Goal: Task Accomplishment & Management: Manage account settings

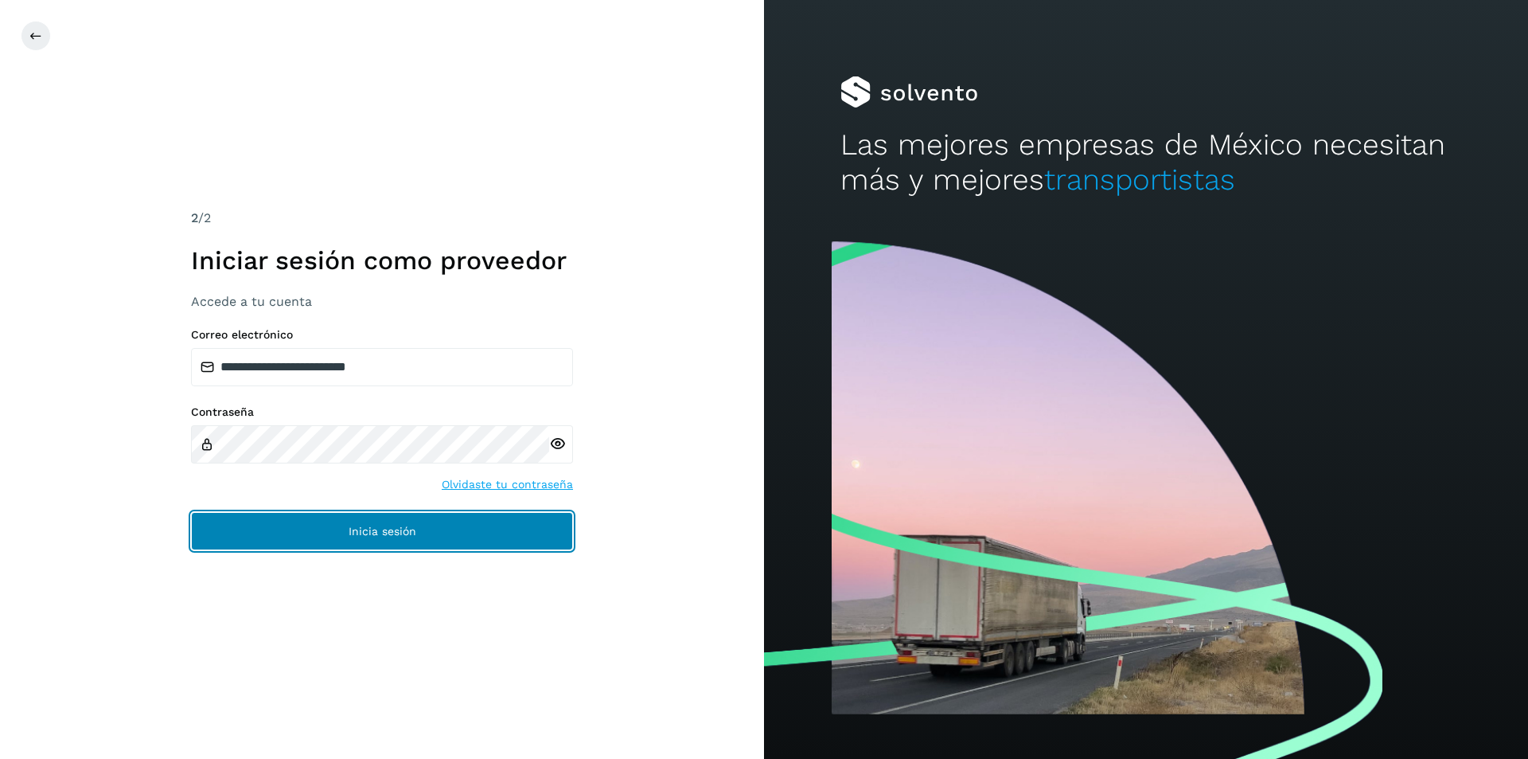
click at [384, 537] on span "Inicia sesión" at bounding box center [383, 530] width 68 height 11
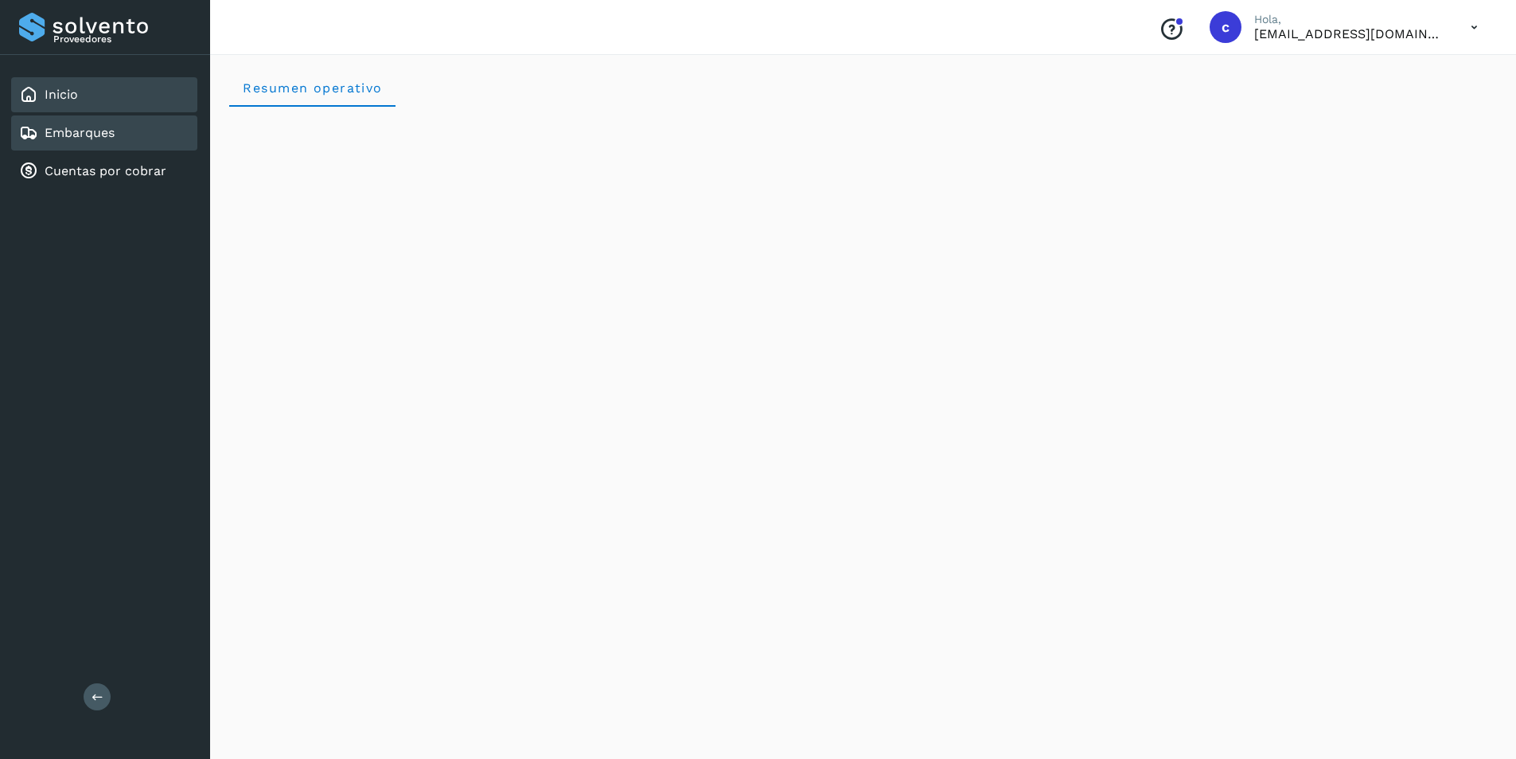
click at [84, 129] on link "Embarques" at bounding box center [80, 132] width 70 height 15
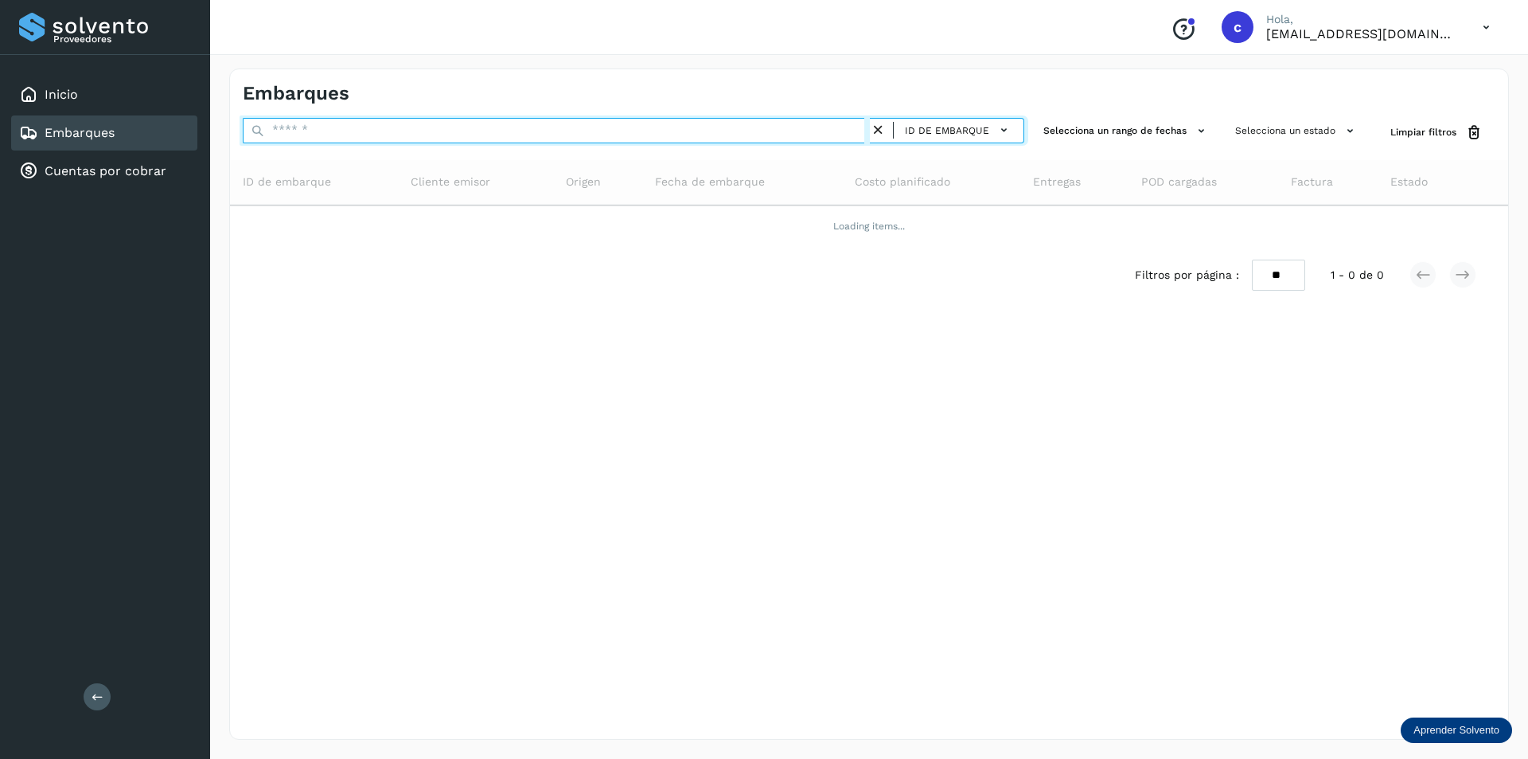
click at [399, 126] on input "text" at bounding box center [556, 130] width 627 height 25
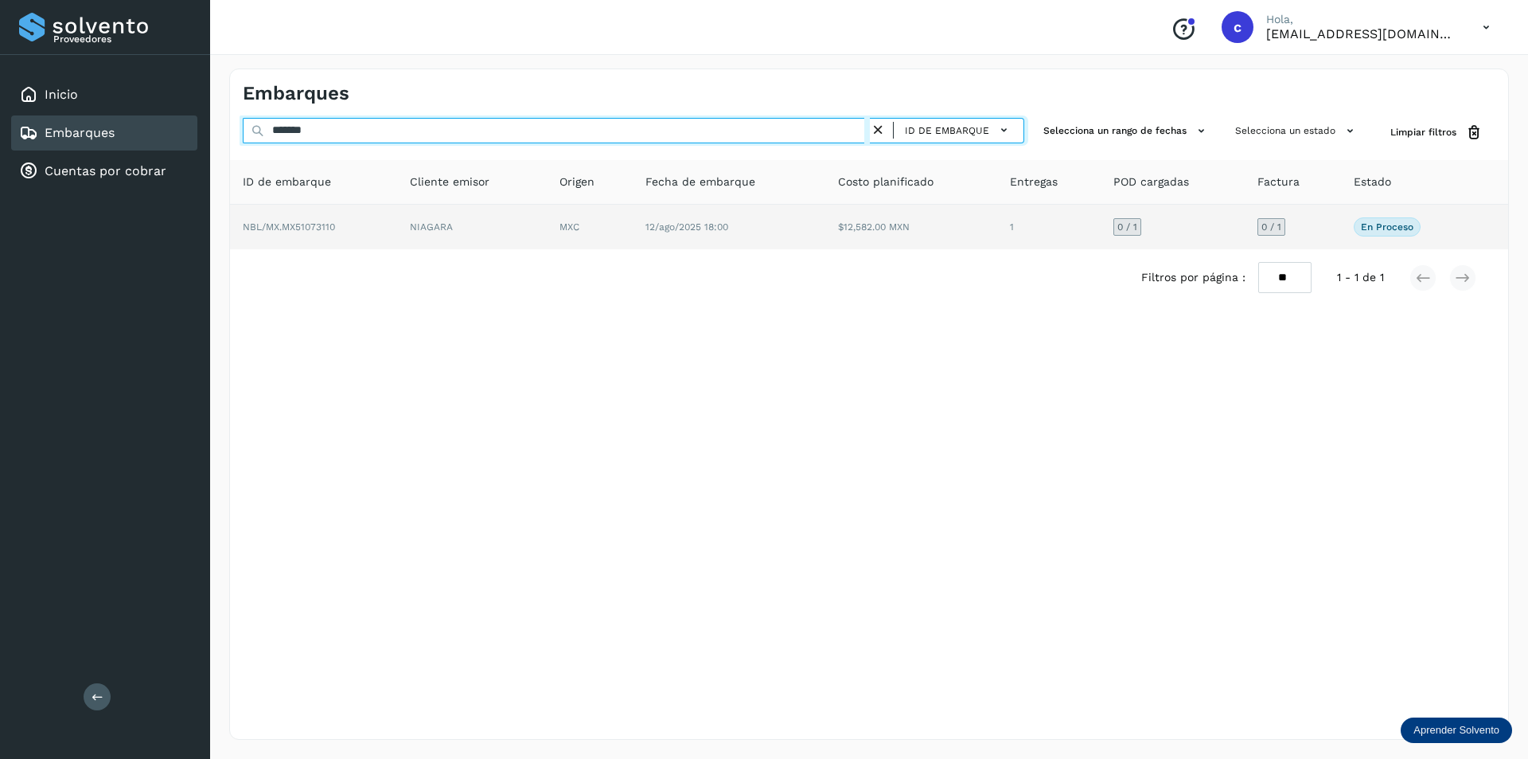
type input "*******"
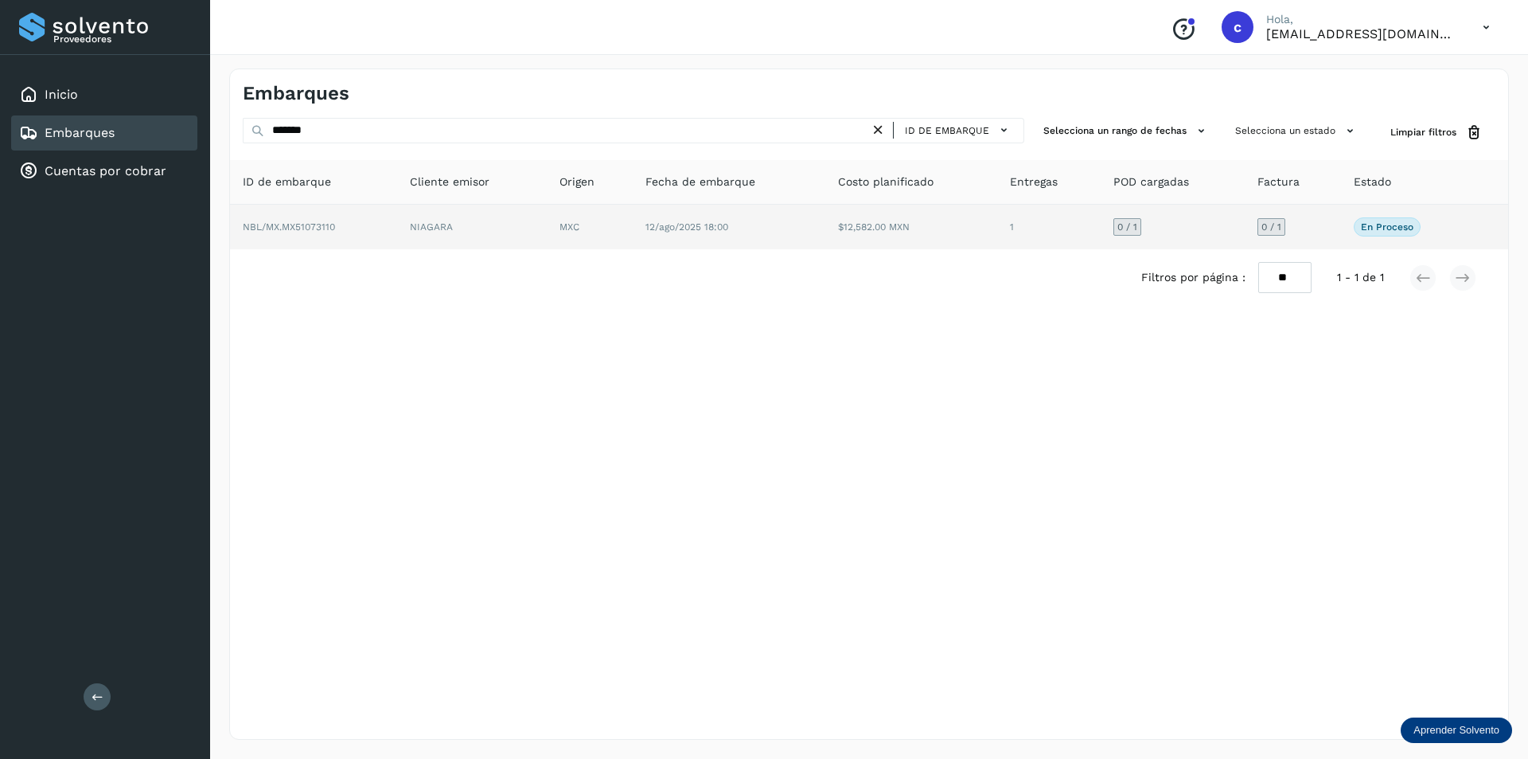
click at [547, 228] on td "NIAGARA" at bounding box center [590, 227] width 86 height 45
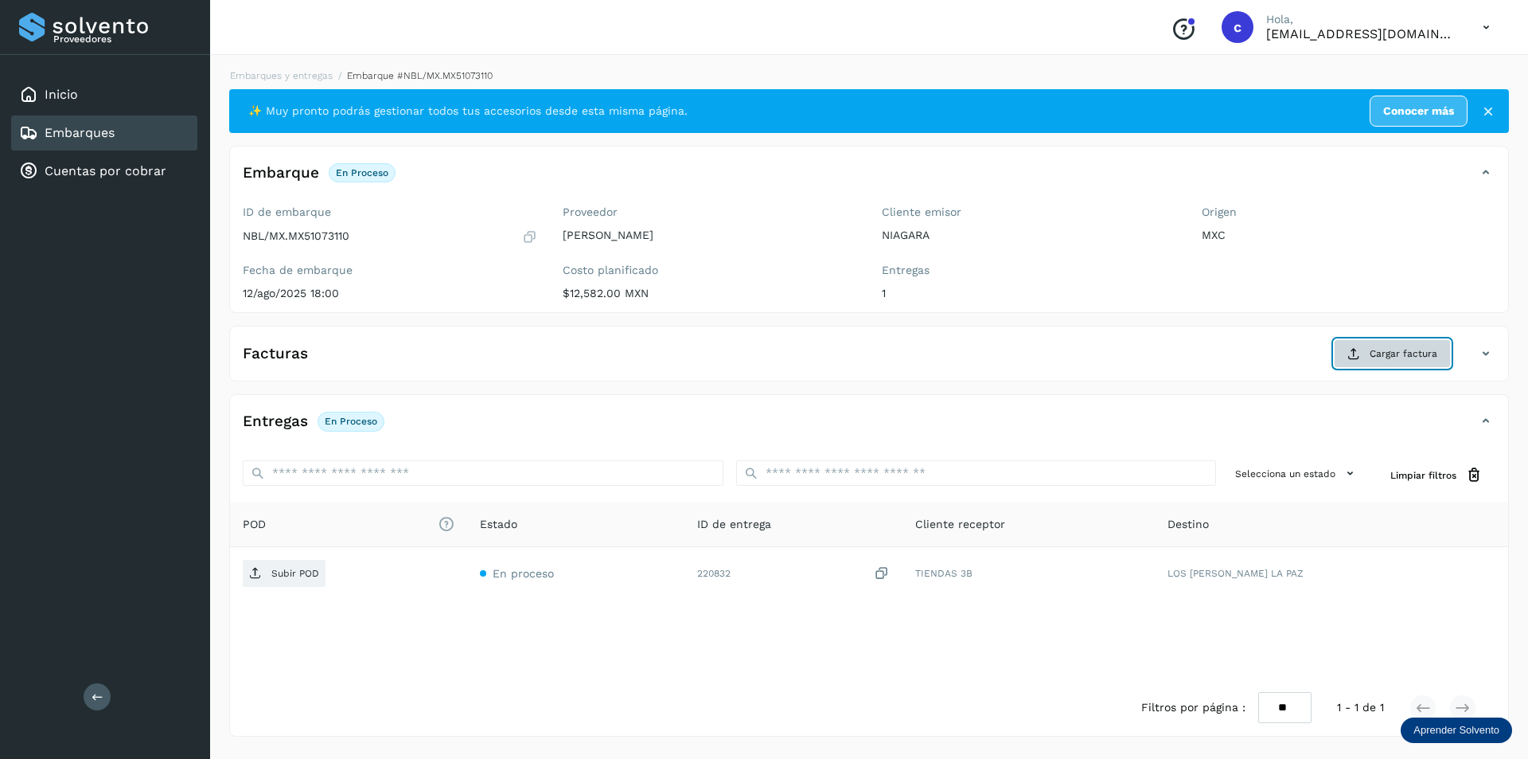
click at [1375, 351] on span "Cargar factura" at bounding box center [1404, 353] width 68 height 14
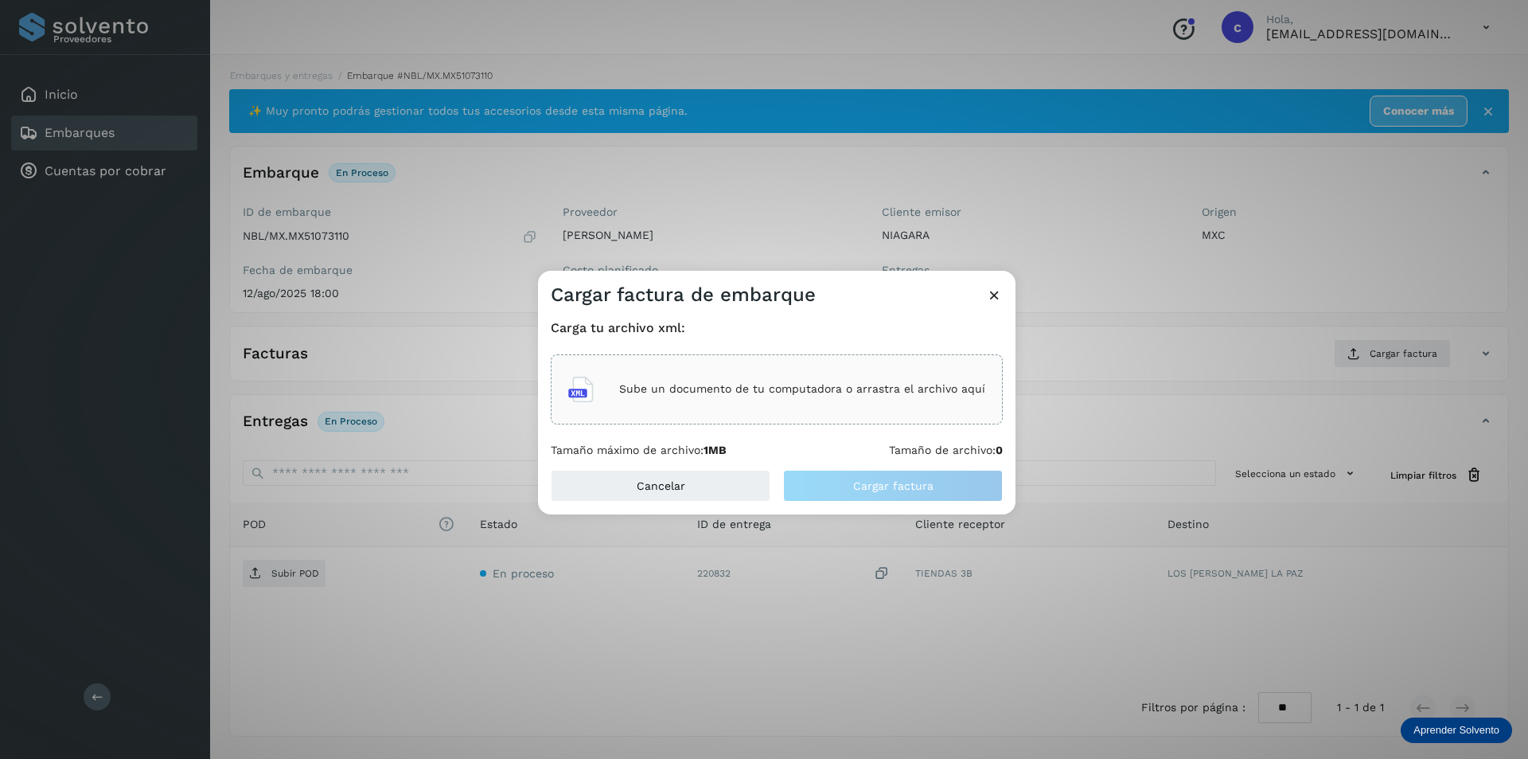
click at [750, 394] on p "Sube un documento de tu computadora o arrastra el archivo aquí" at bounding box center [802, 389] width 366 height 14
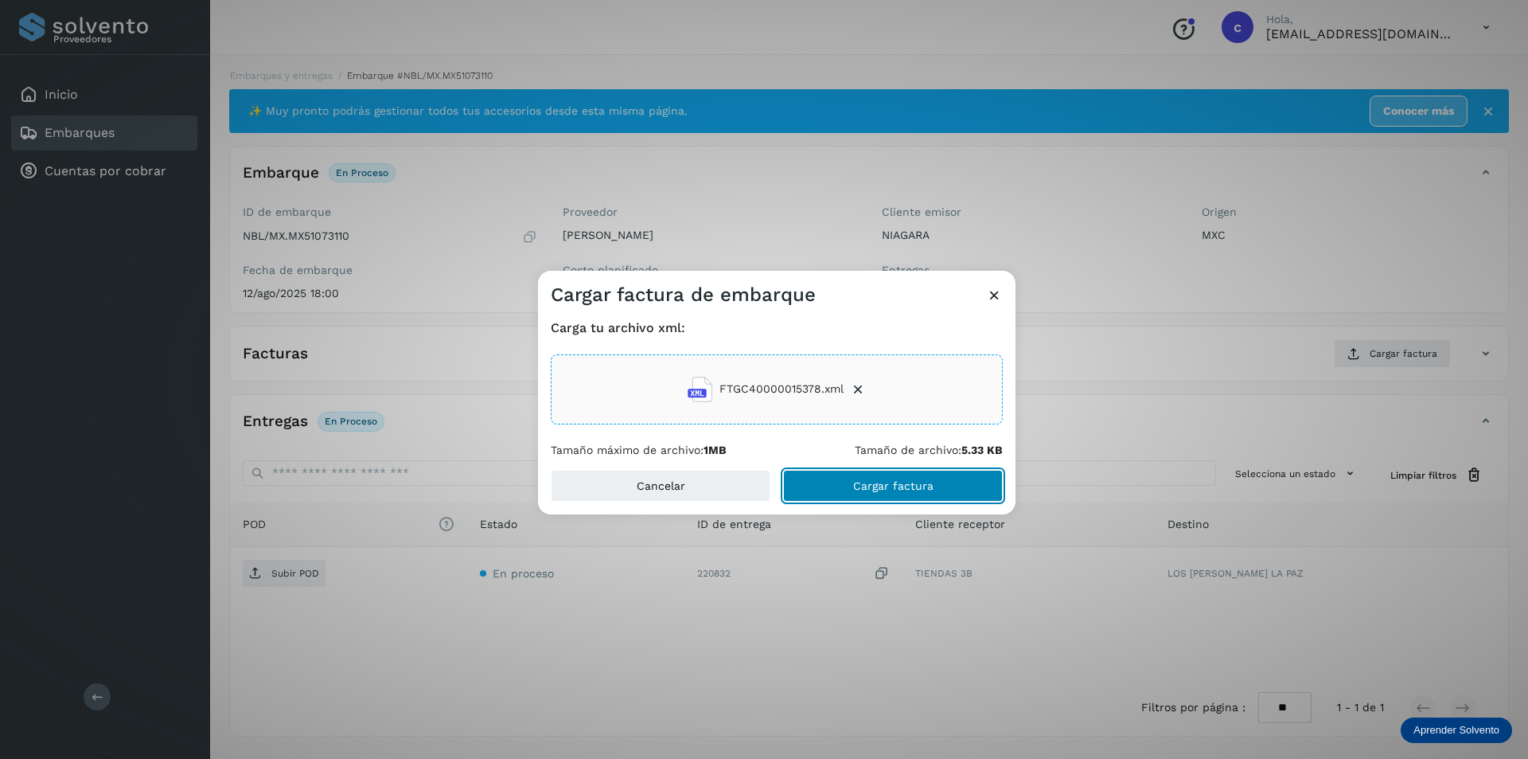
click at [865, 480] on span "Cargar factura" at bounding box center [893, 485] width 80 height 11
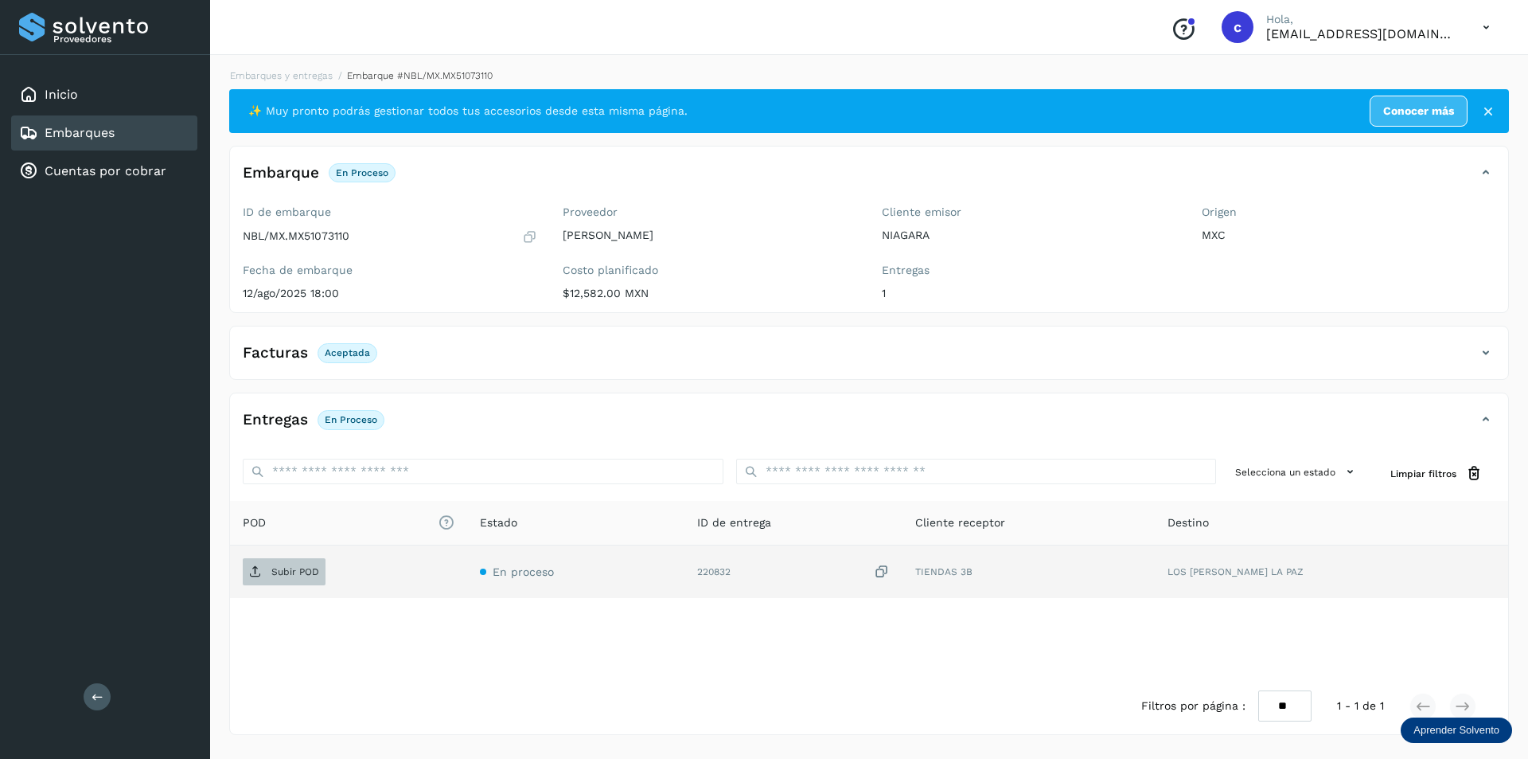
click at [291, 579] on span "Subir POD" at bounding box center [284, 571] width 83 height 25
click at [299, 571] on button "PDF" at bounding box center [283, 571] width 80 height 27
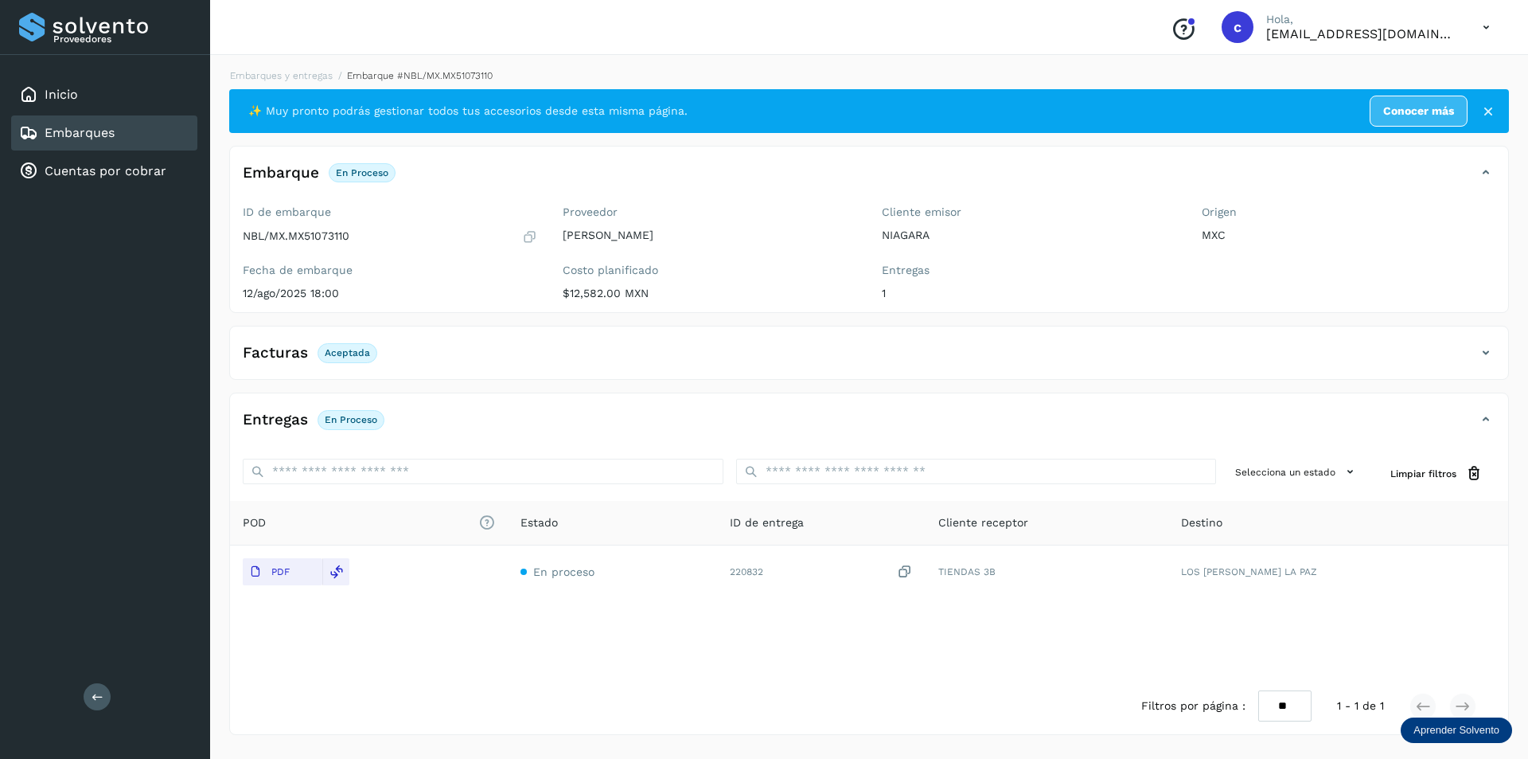
click at [121, 131] on div "Embarques" at bounding box center [104, 132] width 186 height 35
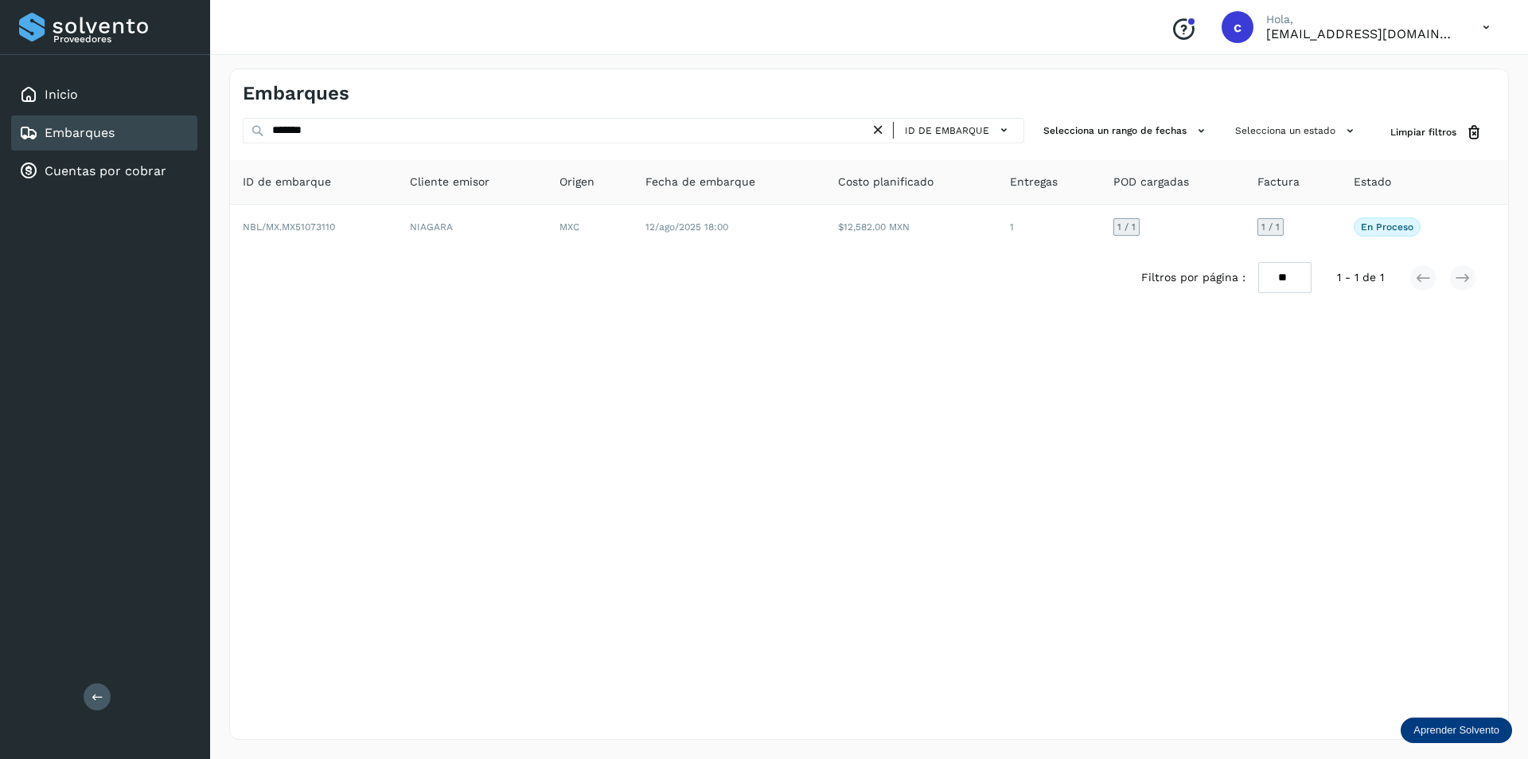
click at [880, 128] on icon at bounding box center [878, 130] width 17 height 17
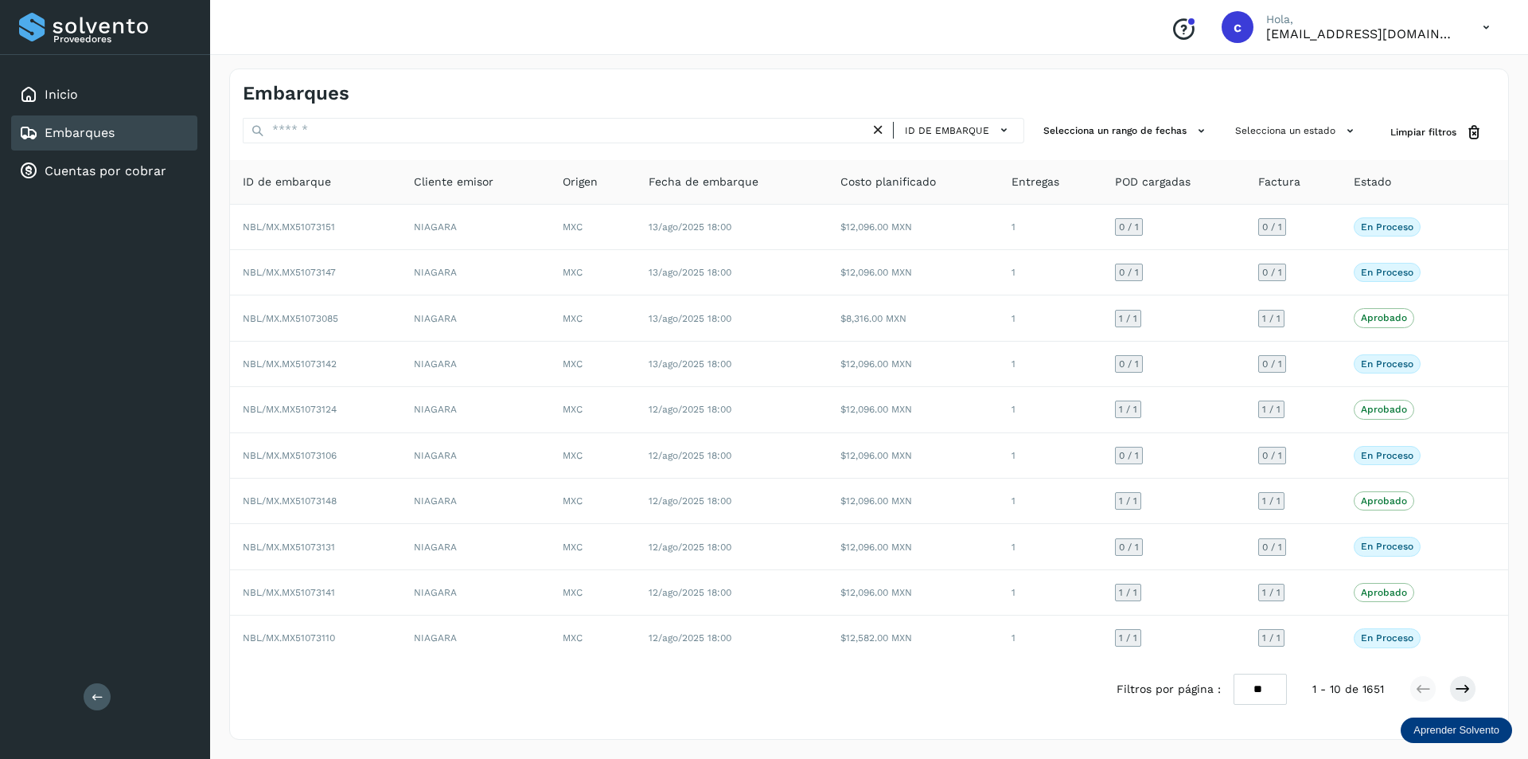
click at [125, 130] on div "Embarques" at bounding box center [104, 132] width 186 height 35
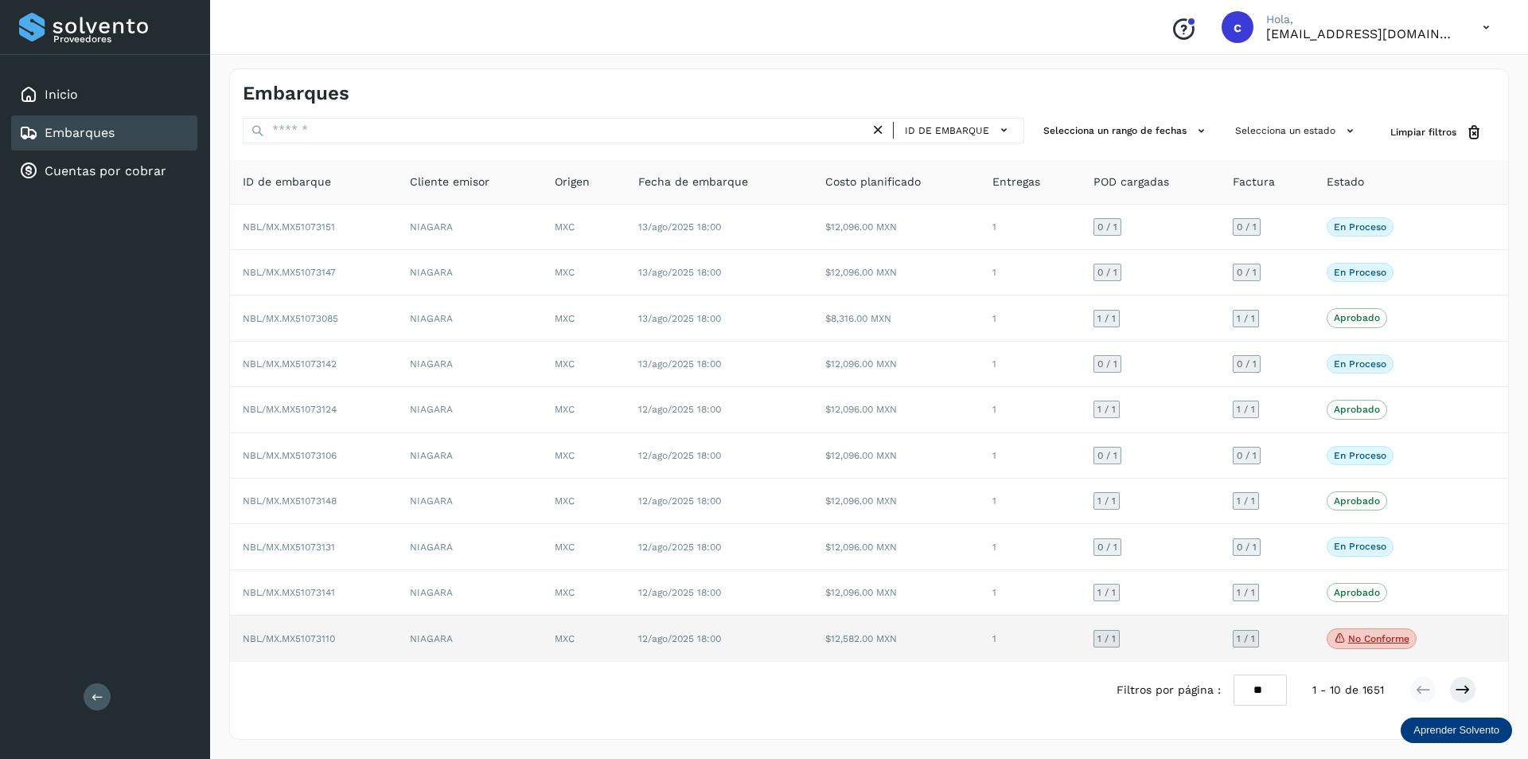
click at [1342, 629] on span "No conforme" at bounding box center [1372, 638] width 90 height 21
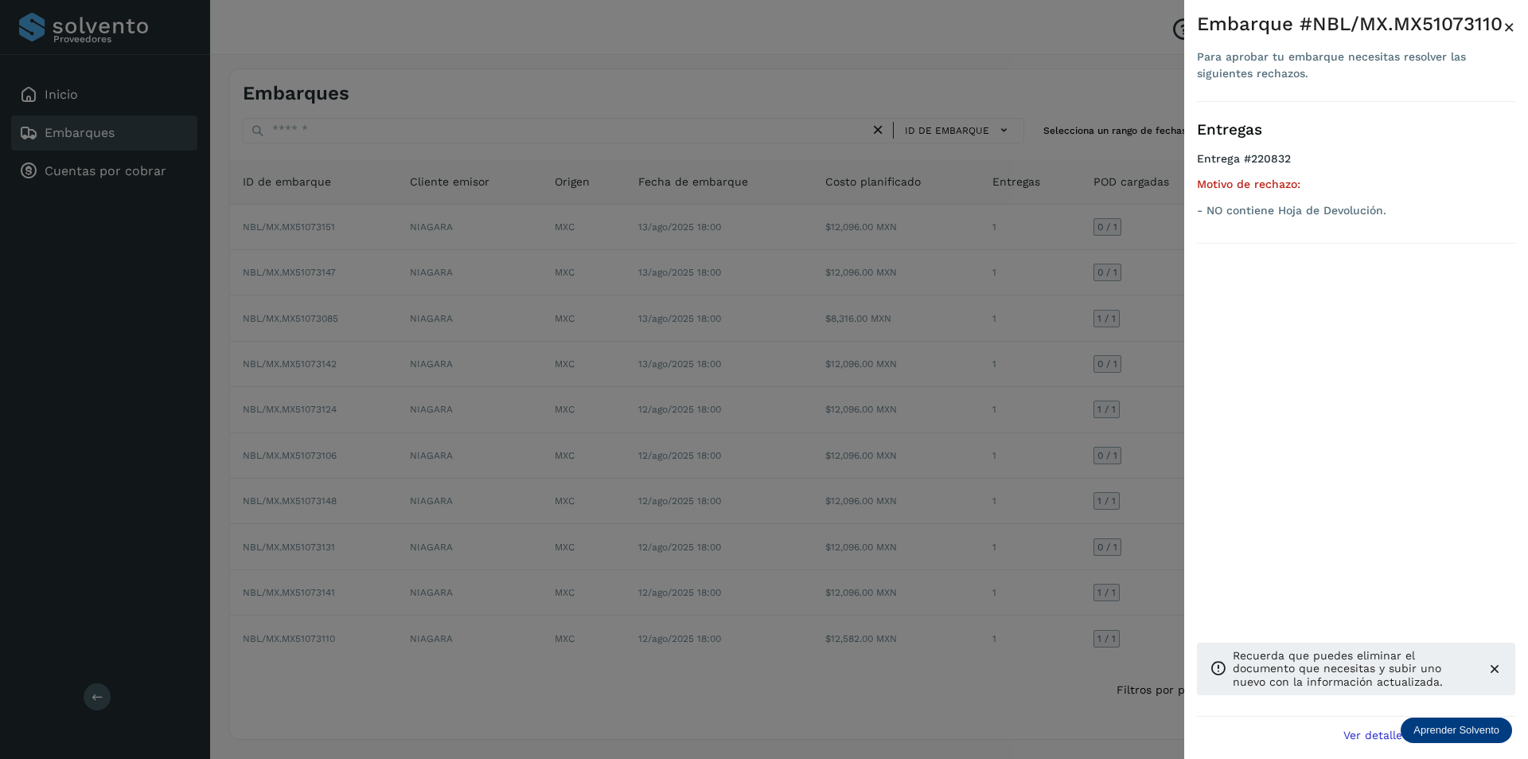
click at [1185, 283] on div "Embarque #NBL/MX.MX51073110 Para aprobar tu embarque necesitas resolver las sig…" at bounding box center [1357, 392] width 344 height 784
click at [1177, 525] on div at bounding box center [764, 379] width 1528 height 759
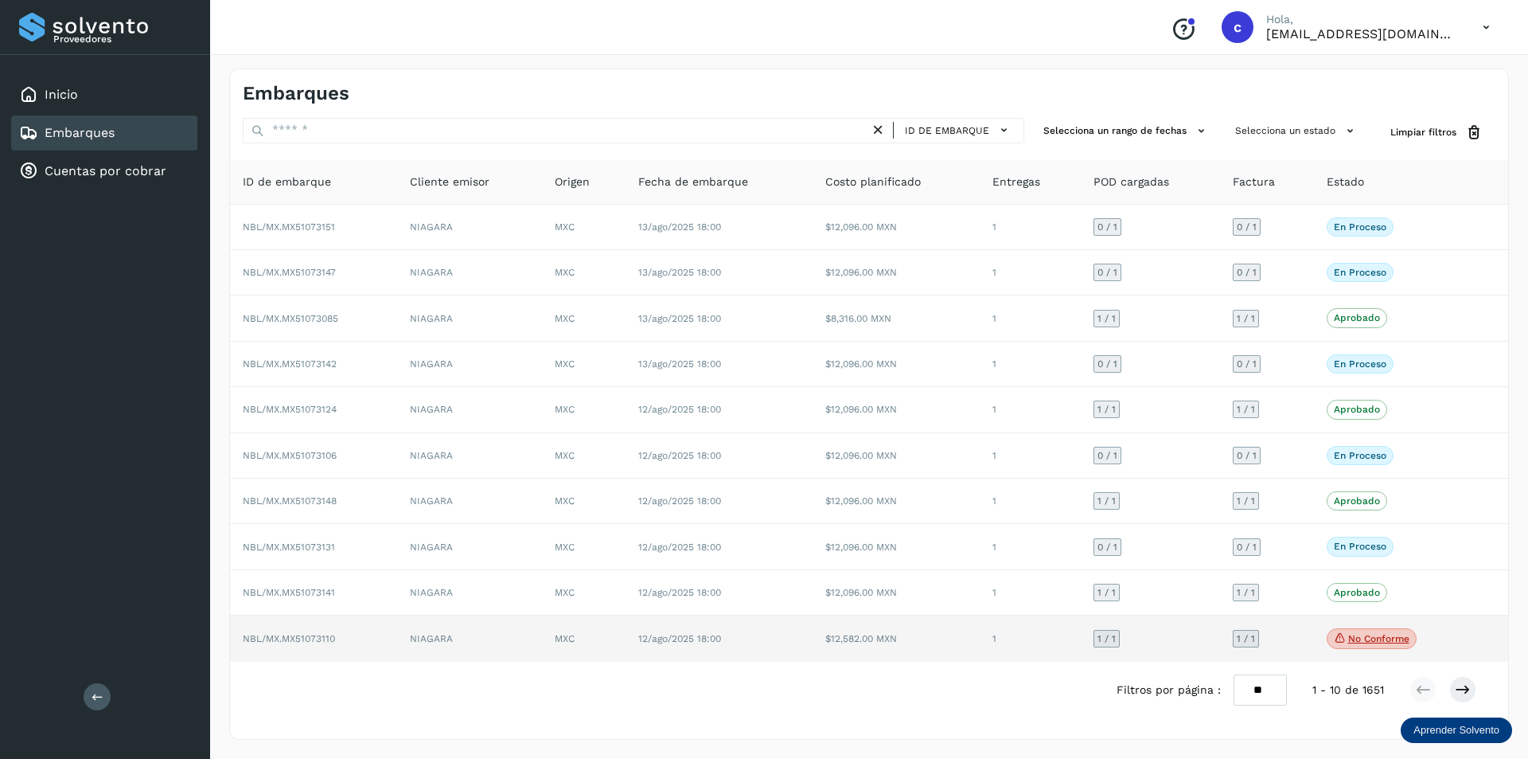
click at [850, 642] on td "$12,582.00 MXN" at bounding box center [896, 638] width 167 height 46
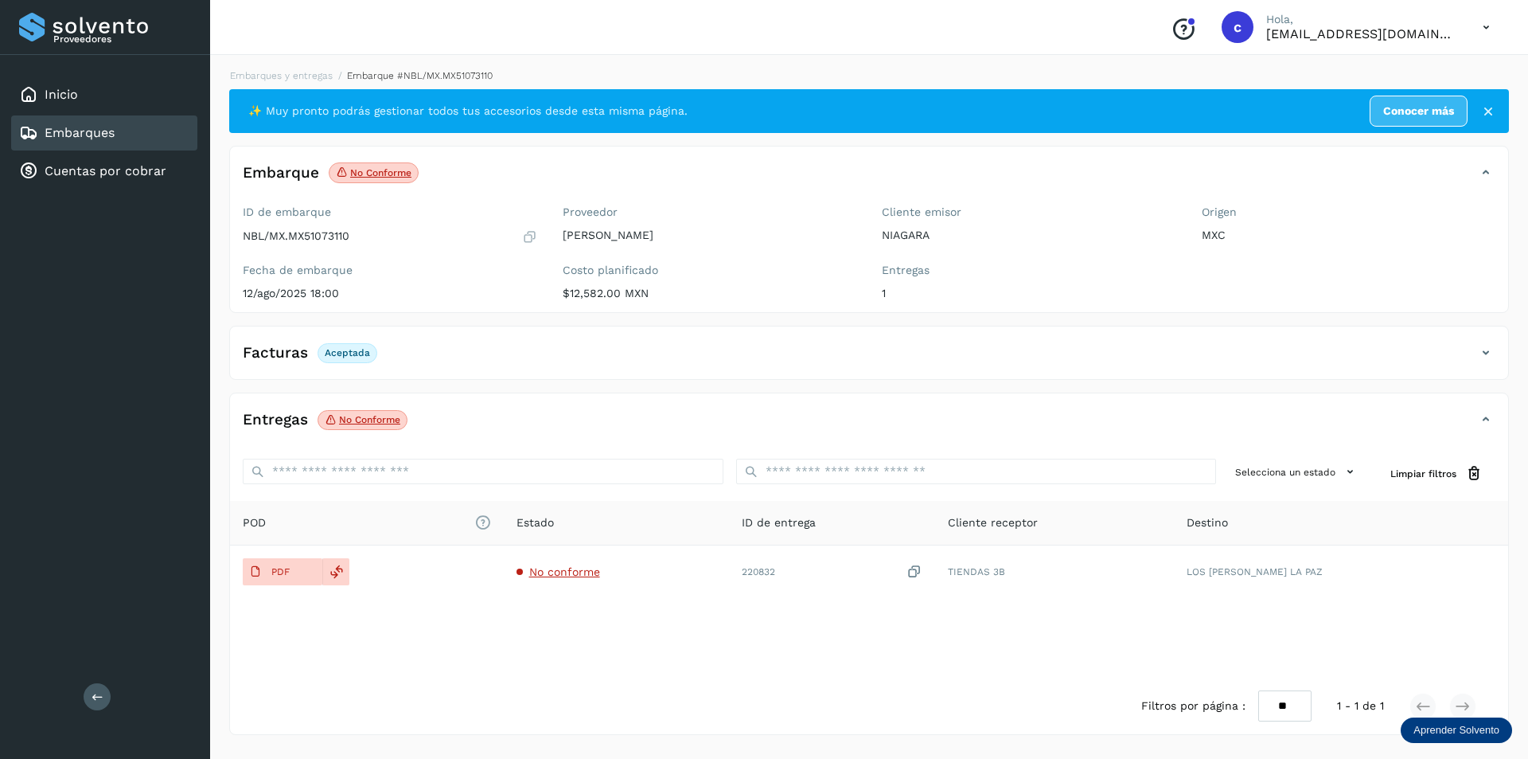
click at [70, 137] on link "Embarques" at bounding box center [80, 132] width 70 height 15
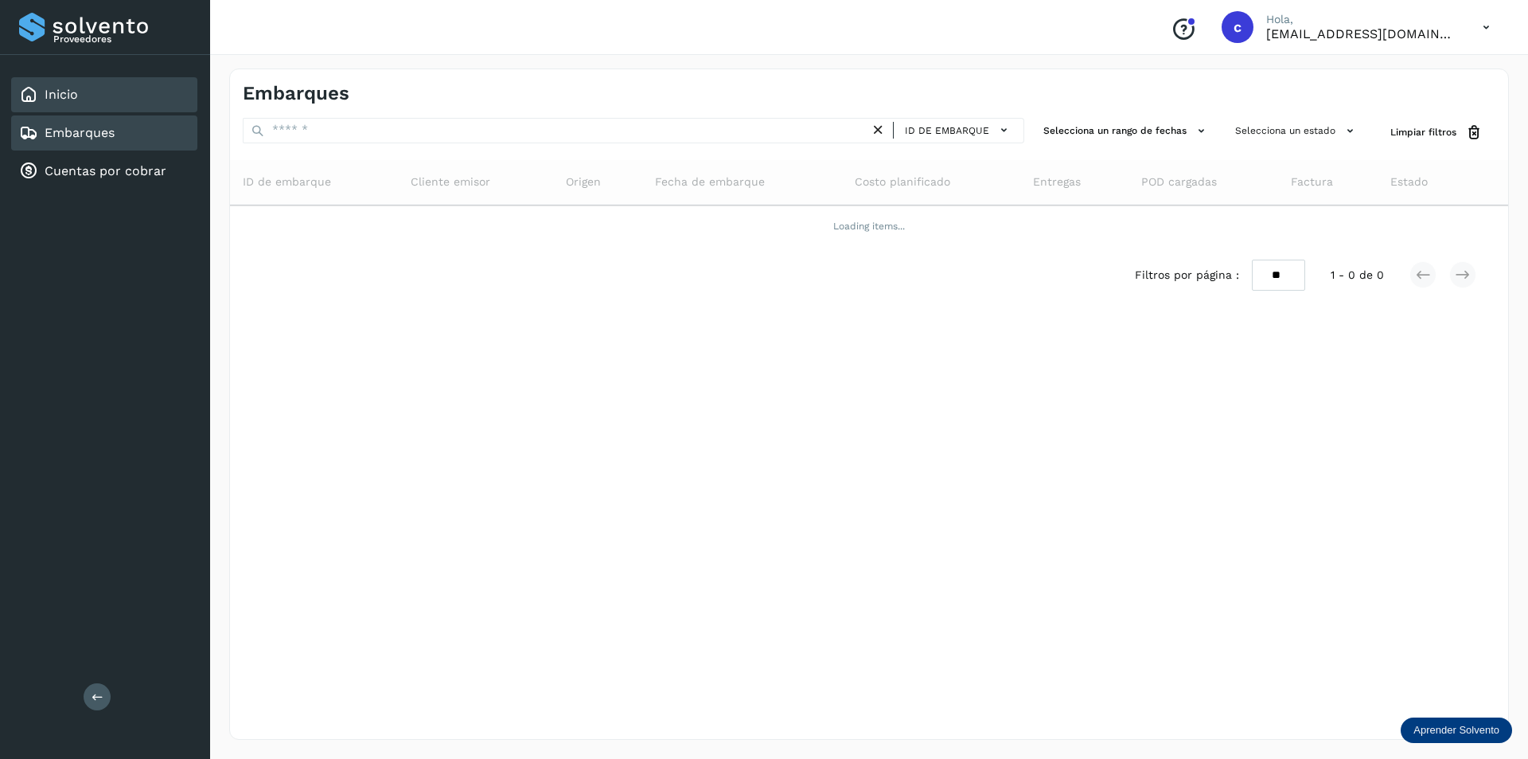
click at [84, 88] on div "Inicio" at bounding box center [104, 94] width 186 height 35
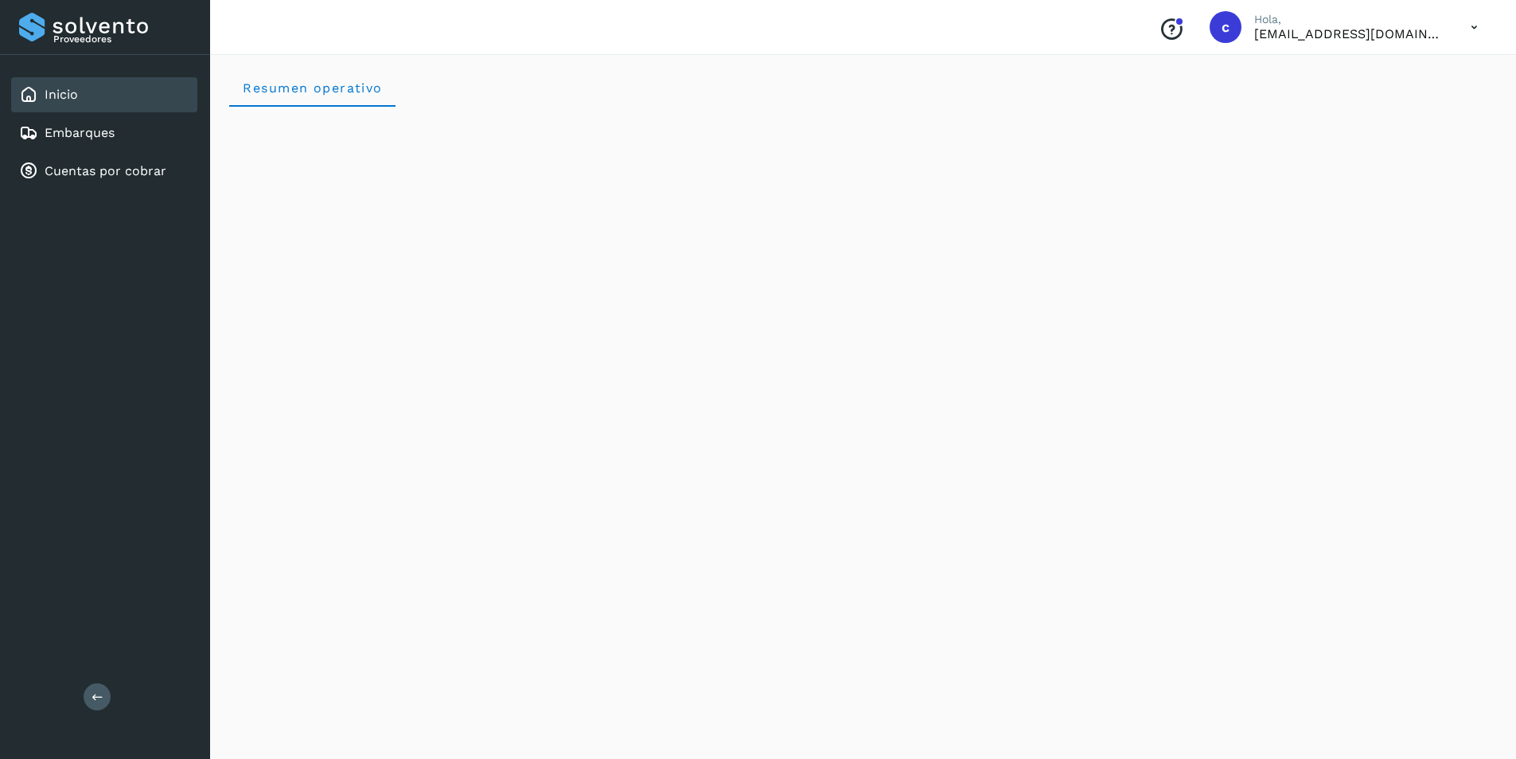
click at [1470, 33] on icon at bounding box center [1474, 27] width 33 height 33
click at [1393, 78] on div "Cerrar sesión" at bounding box center [1395, 72] width 189 height 30
